Goal: Transaction & Acquisition: Purchase product/service

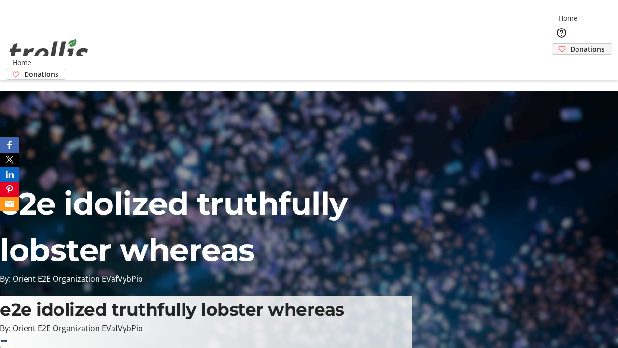
click at [570, 44] on span "Donations" at bounding box center [587, 49] width 34 height 10
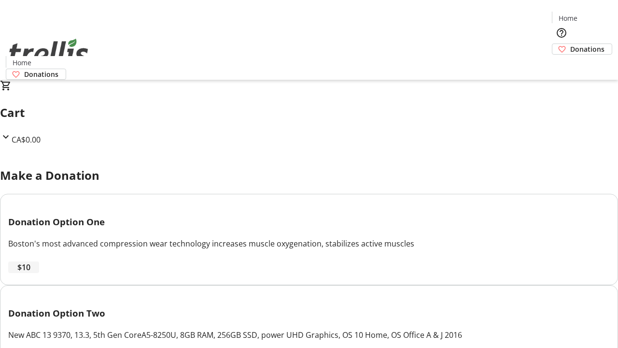
click at [30, 273] on span "$10" at bounding box center [23, 267] width 13 height 12
